Goal: Information Seeking & Learning: Learn about a topic

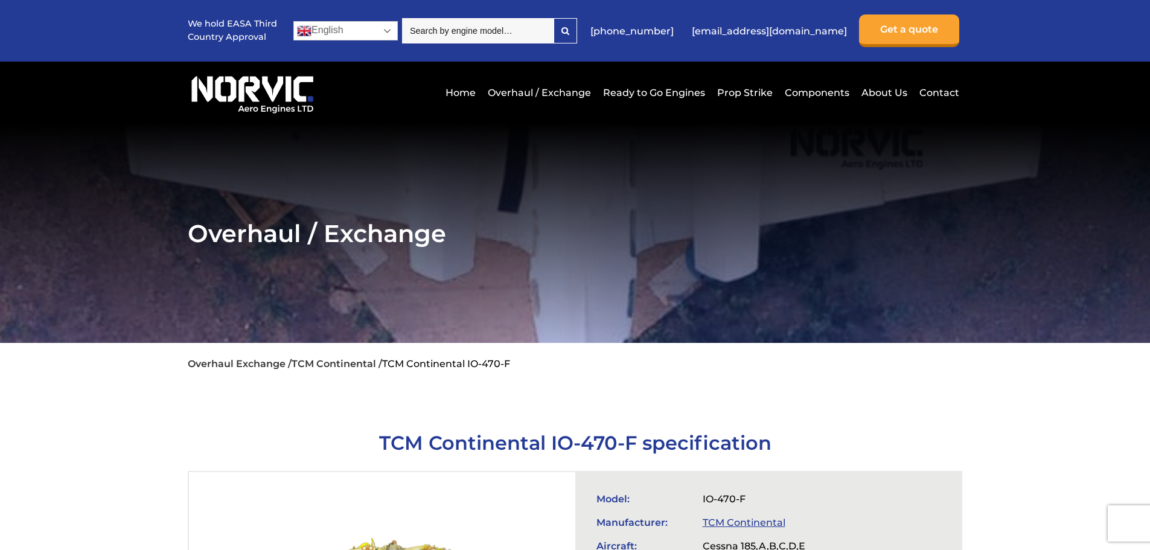
click at [391, 32] on link "English" at bounding box center [346, 30] width 104 height 19
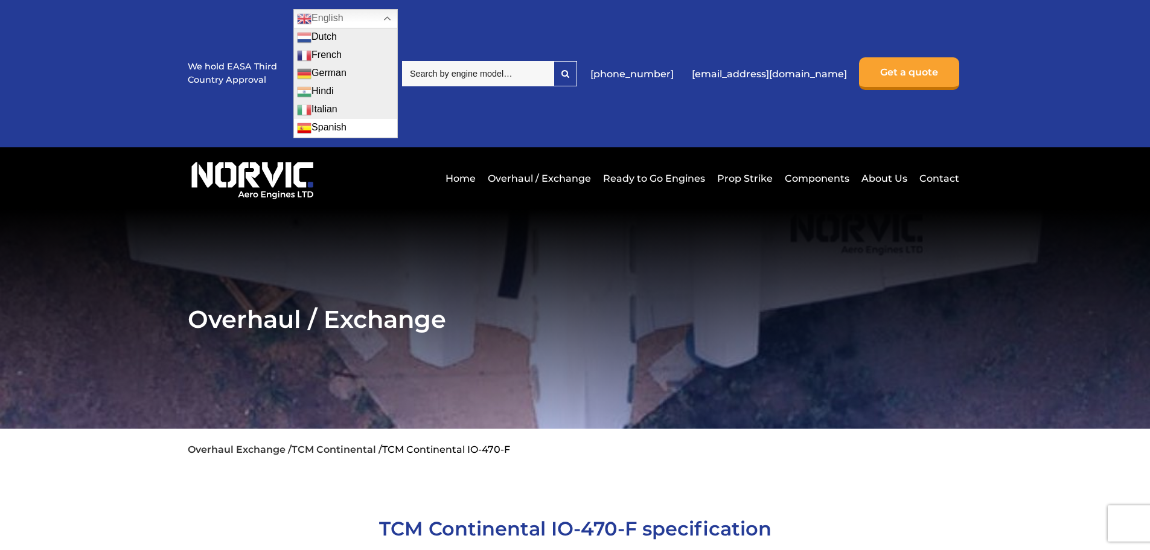
click at [330, 123] on link "Spanish" at bounding box center [345, 128] width 103 height 18
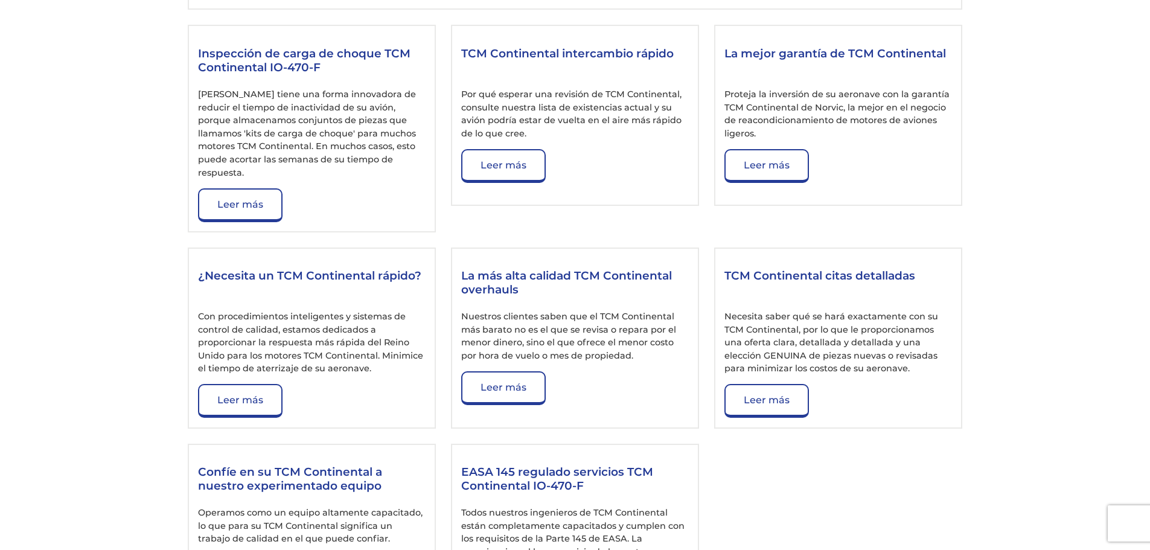
scroll to position [1570, 0]
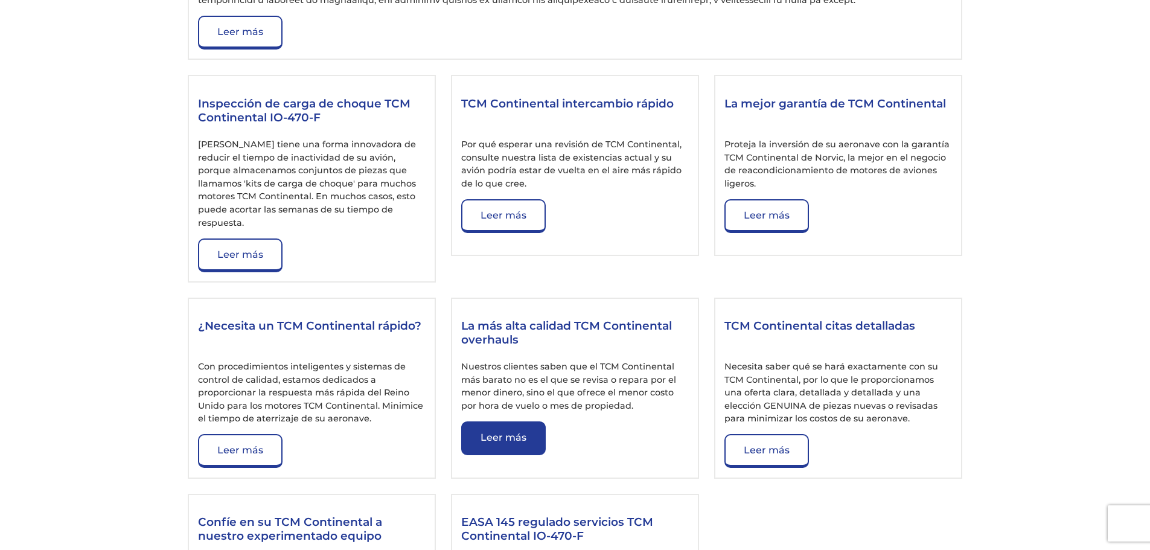
click at [509, 422] on link "Leer más" at bounding box center [503, 439] width 85 height 34
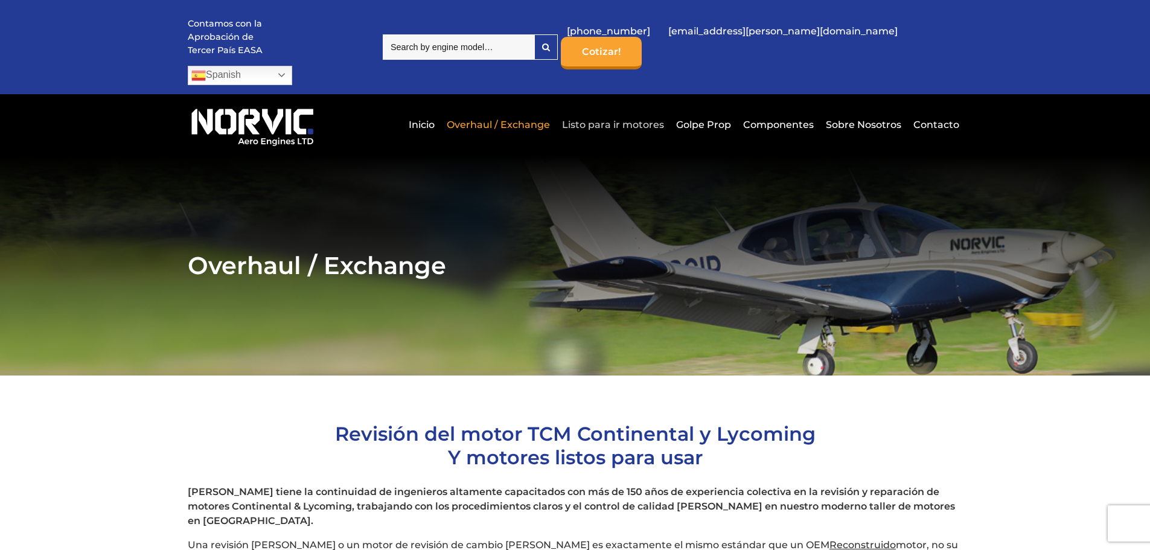
click at [617, 110] on link "Listo para ir motores" at bounding box center [613, 125] width 108 height 30
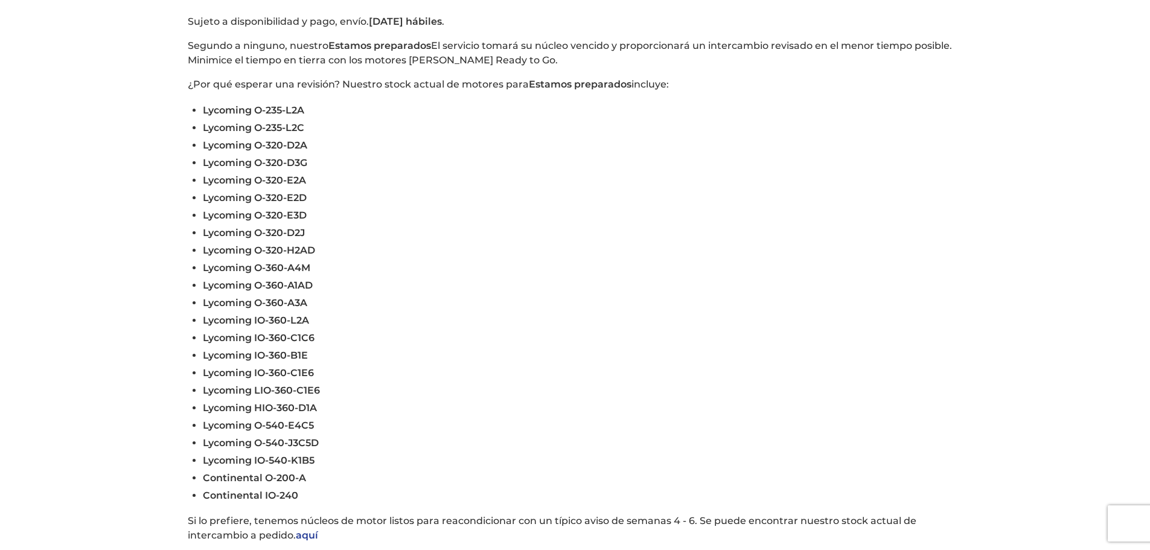
scroll to position [423, 0]
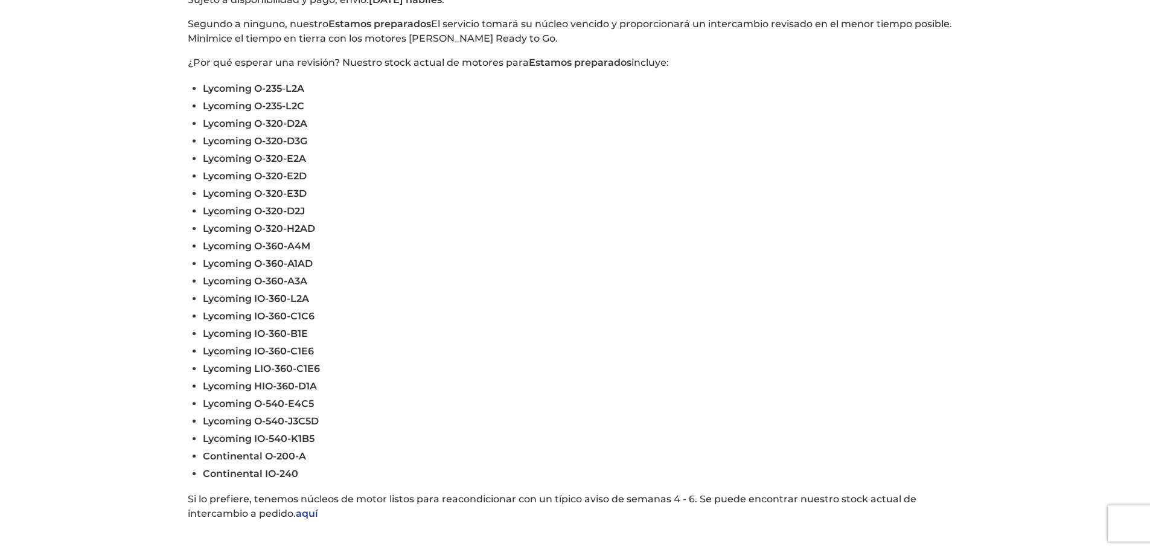
click at [304, 508] on link "aquí" at bounding box center [307, 513] width 22 height 11
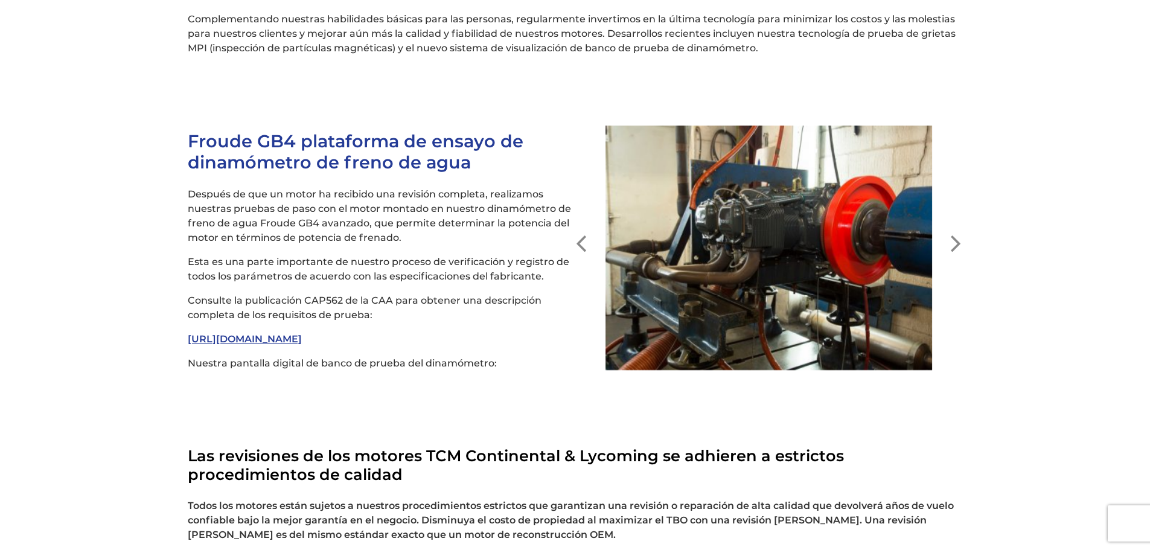
scroll to position [2808, 0]
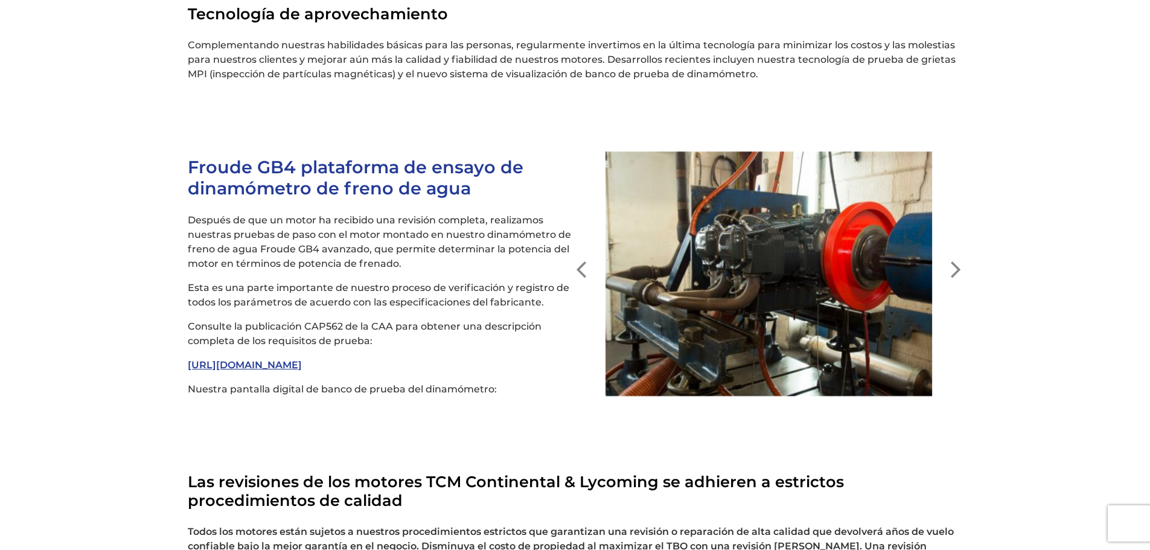
click at [959, 254] on button "Next" at bounding box center [957, 260] width 12 height 12
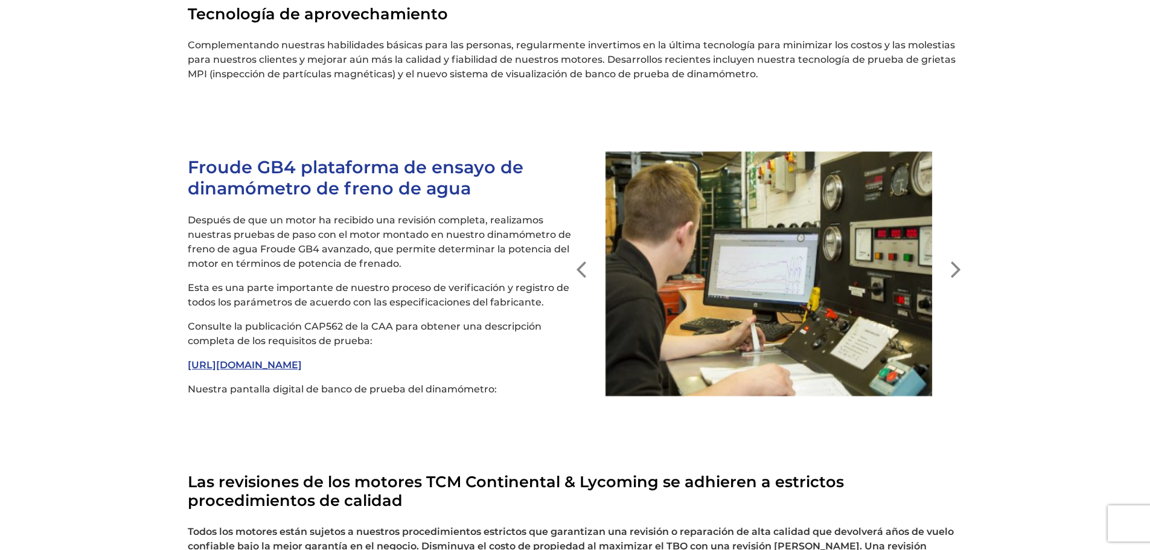
click at [959, 254] on button "Next" at bounding box center [957, 260] width 12 height 12
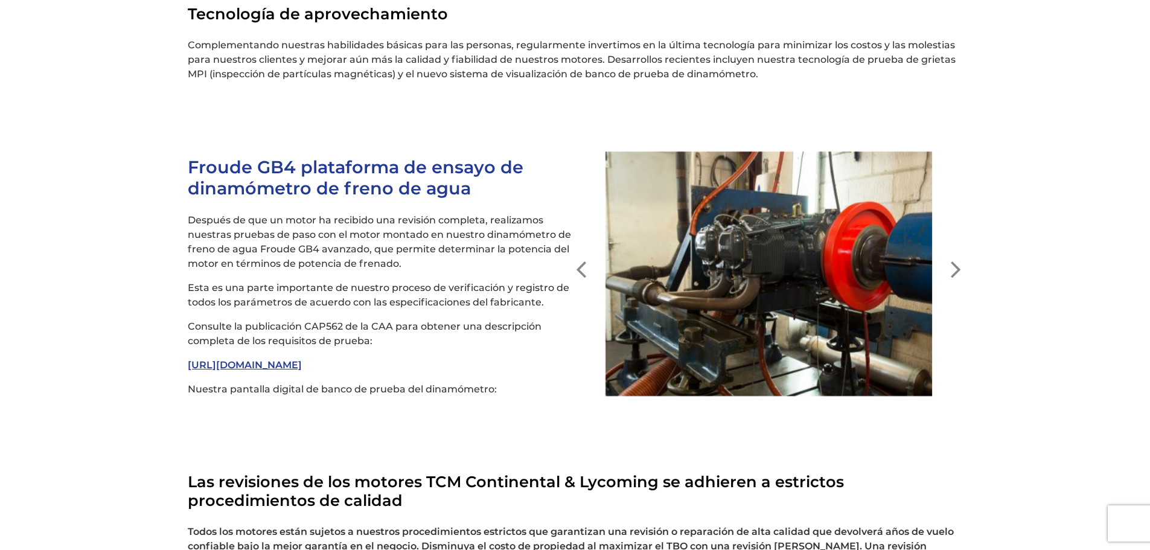
click at [959, 254] on button "Next" at bounding box center [957, 260] width 12 height 12
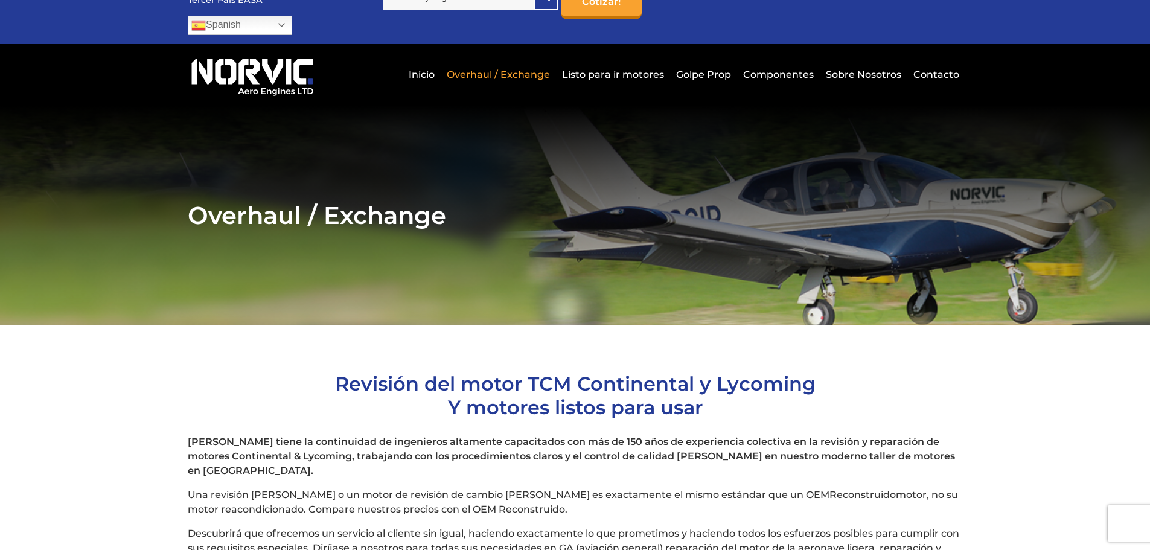
scroll to position [0, 0]
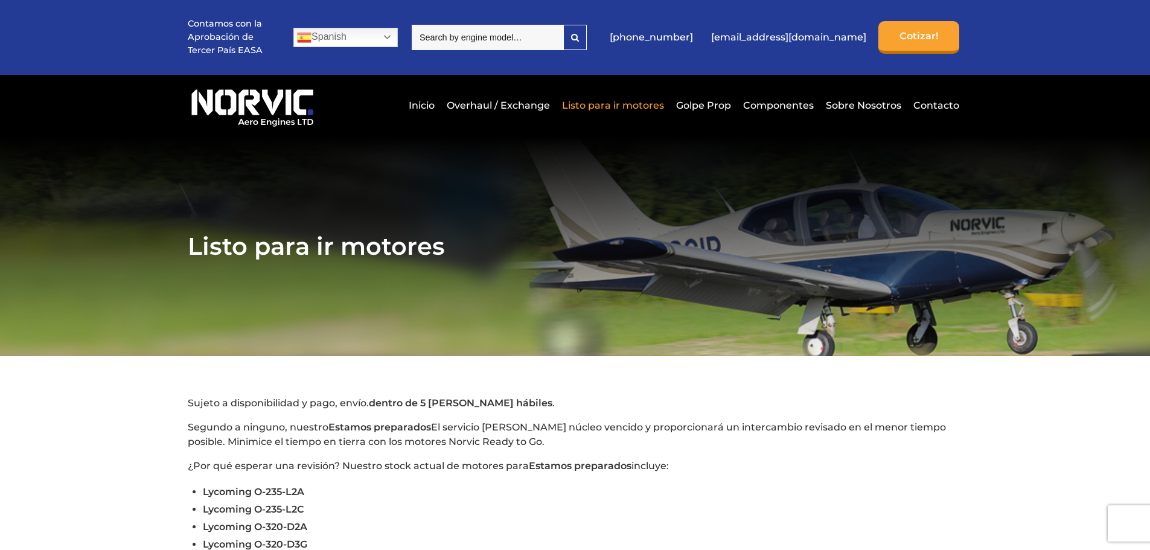
scroll to position [422, 0]
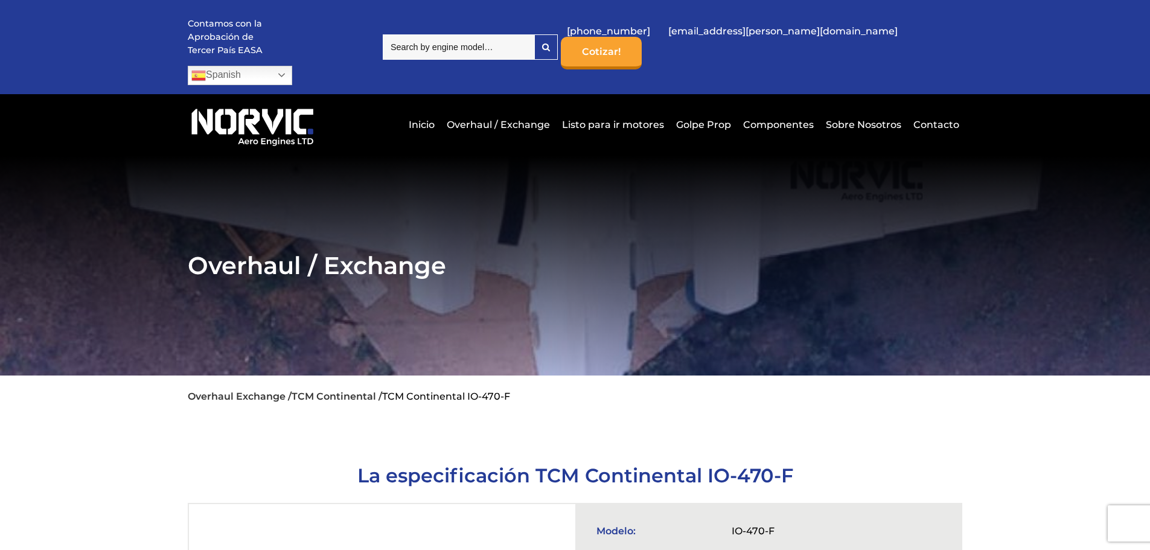
scroll to position [1560, 0]
